Goal: Information Seeking & Learning: Learn about a topic

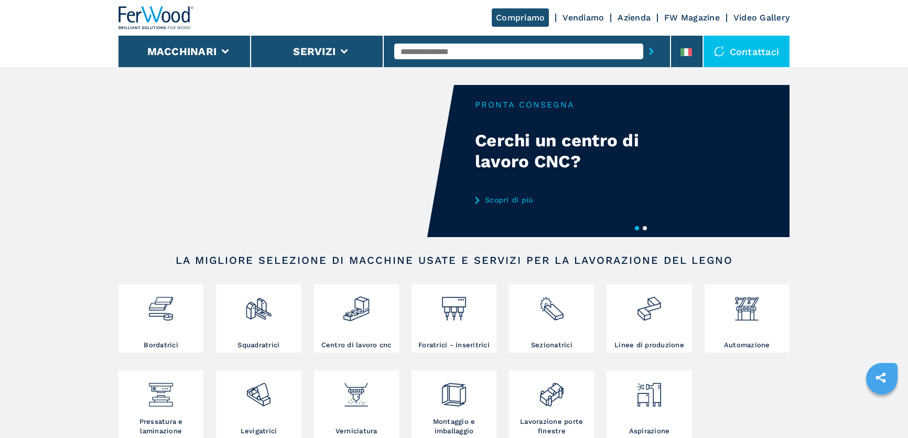
click at [451, 50] on input "text" at bounding box center [518, 52] width 249 height 16
type input "******"
click at [643, 39] on button "submit-button" at bounding box center [651, 51] width 16 height 24
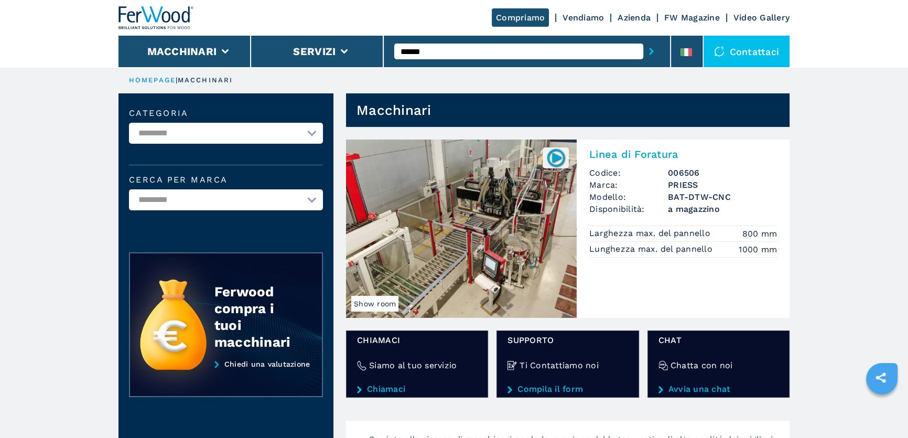
click at [601, 223] on div "Linea di Foratura Codice: 006506 Marca: PRIESS Modello: BAT-DTW-CNC Disponibili…" at bounding box center [683, 201] width 213 height 124
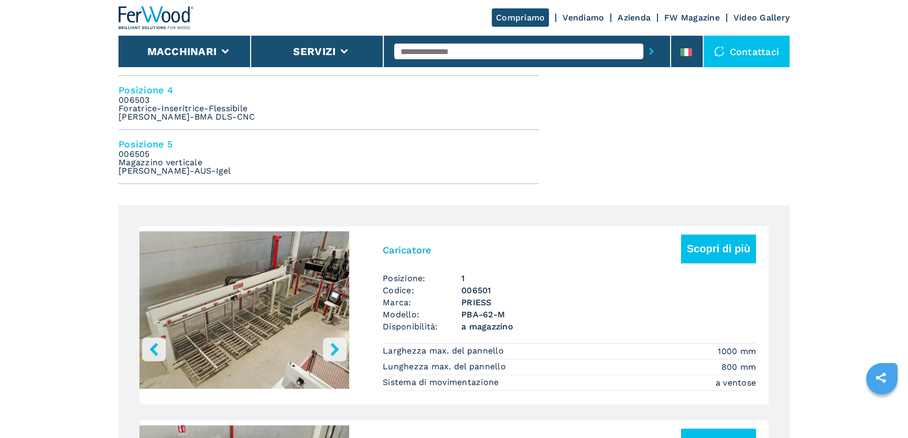
scroll to position [572, 0]
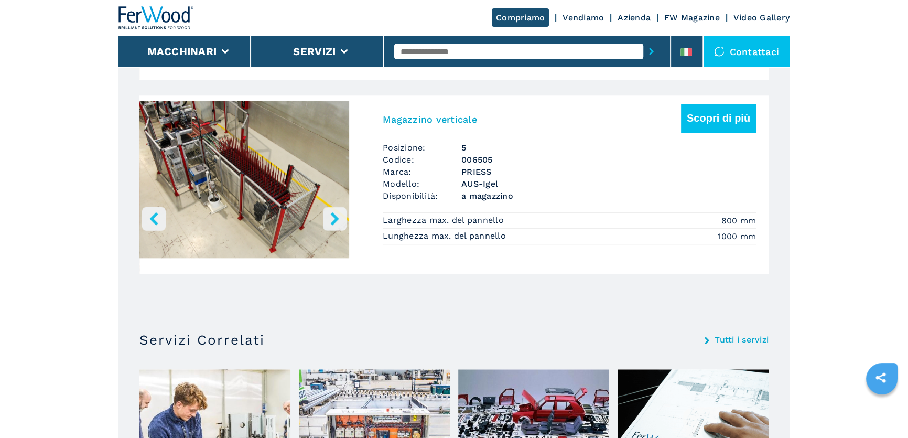
scroll to position [1287, 0]
